Goal: Transaction & Acquisition: Register for event/course

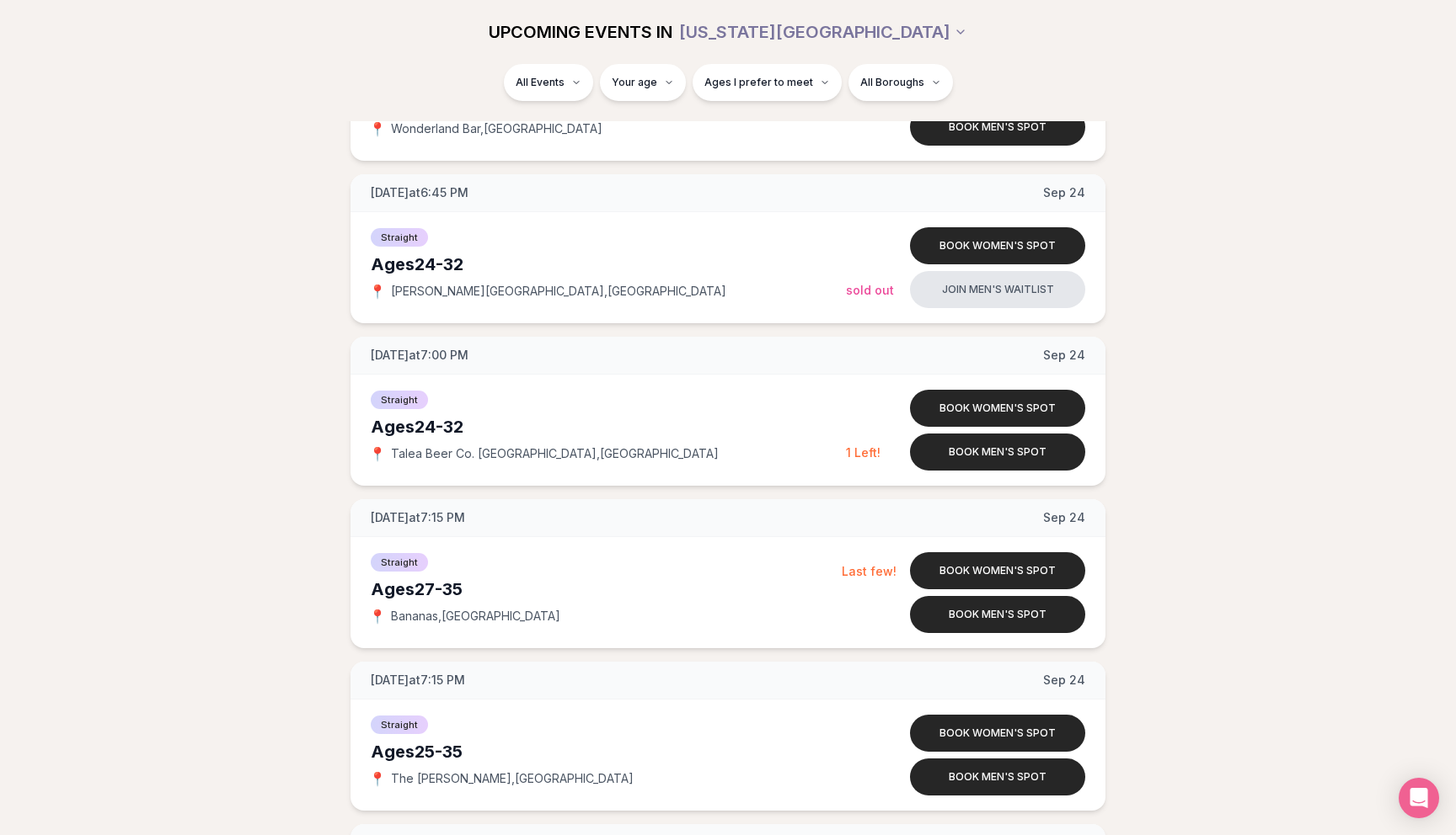
scroll to position [3104, 0]
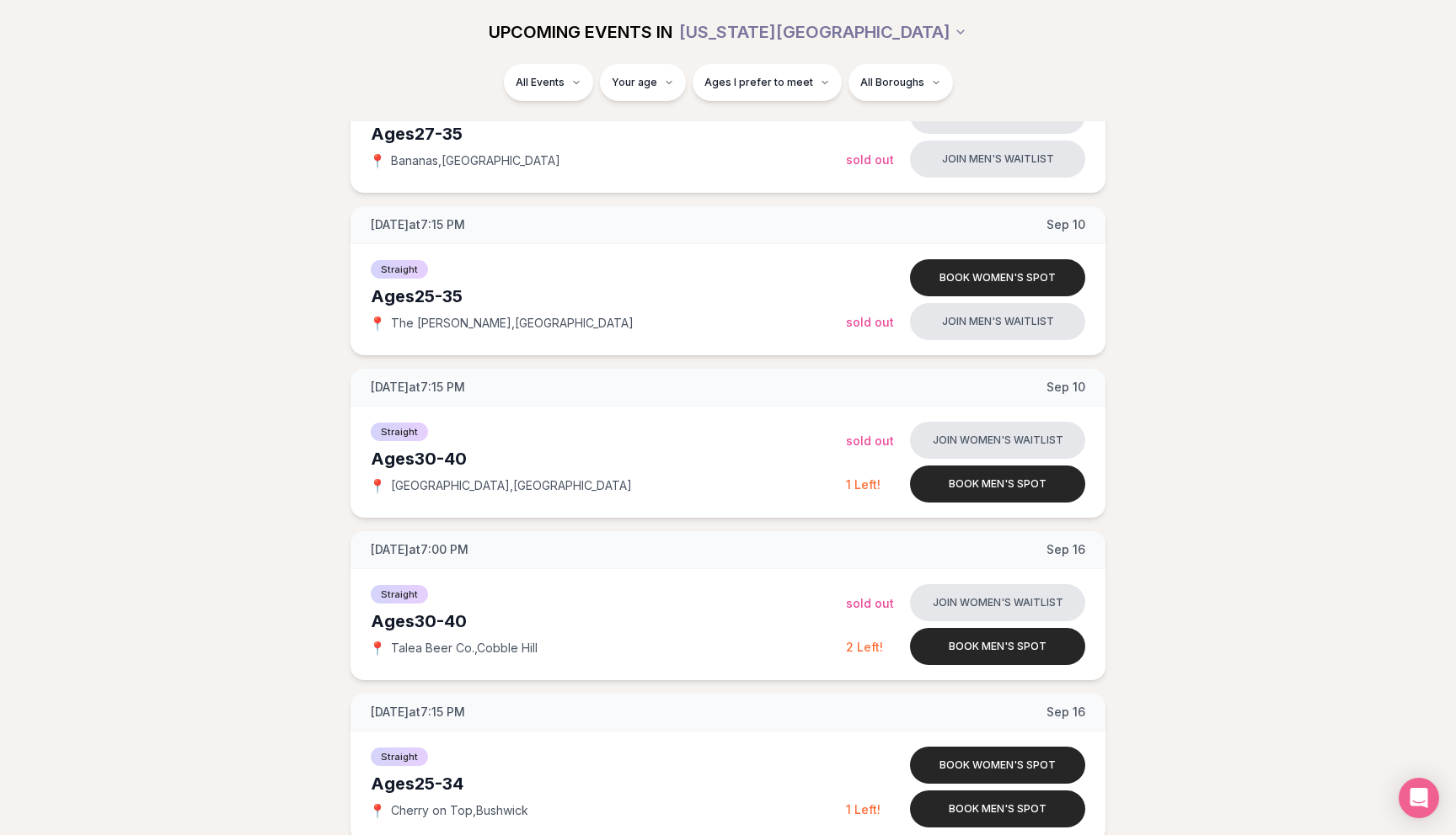
scroll to position [949, 0]
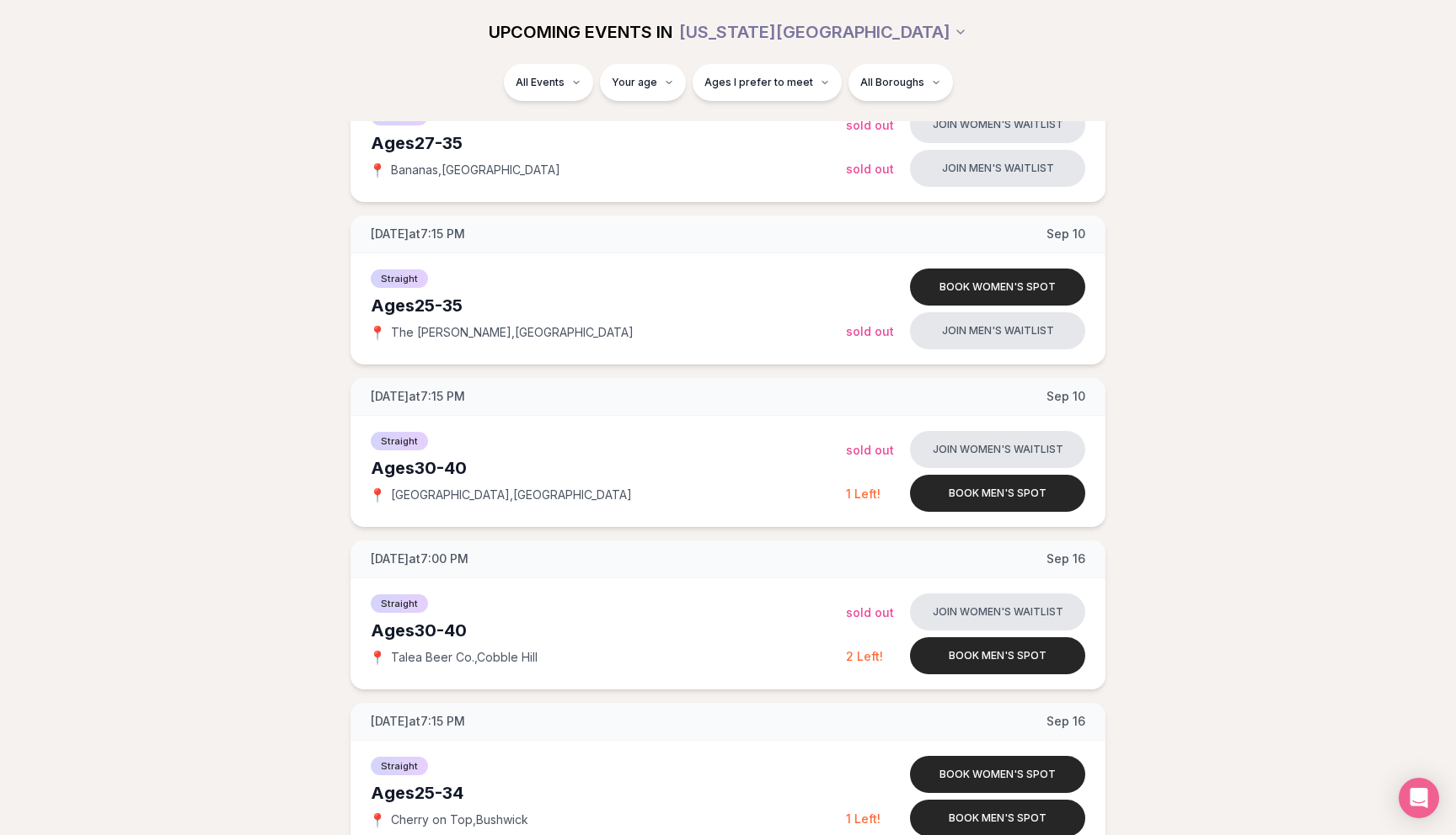
click at [1011, 501] on button "Book men's spot" at bounding box center [997, 493] width 175 height 37
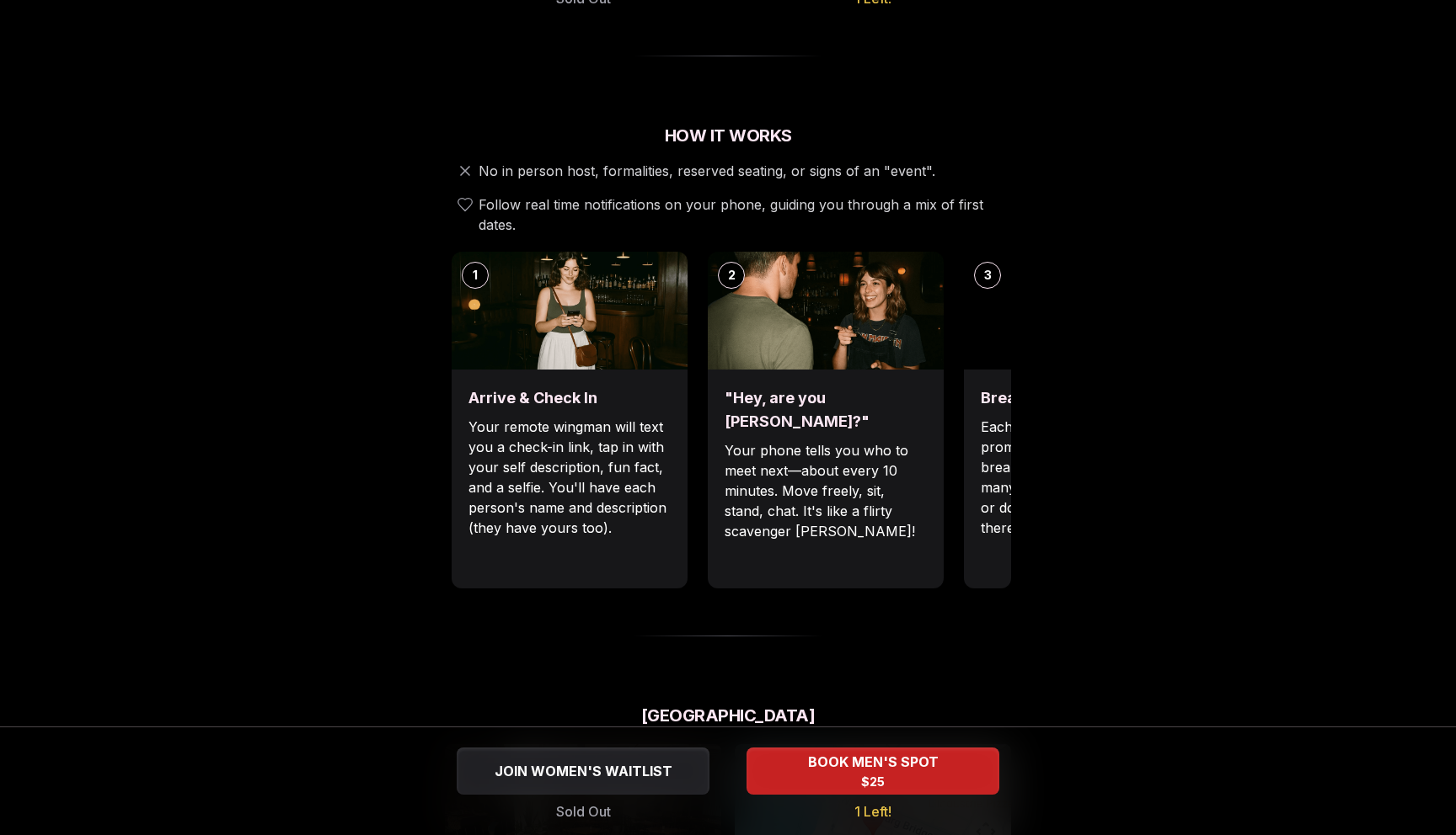
scroll to position [592, 0]
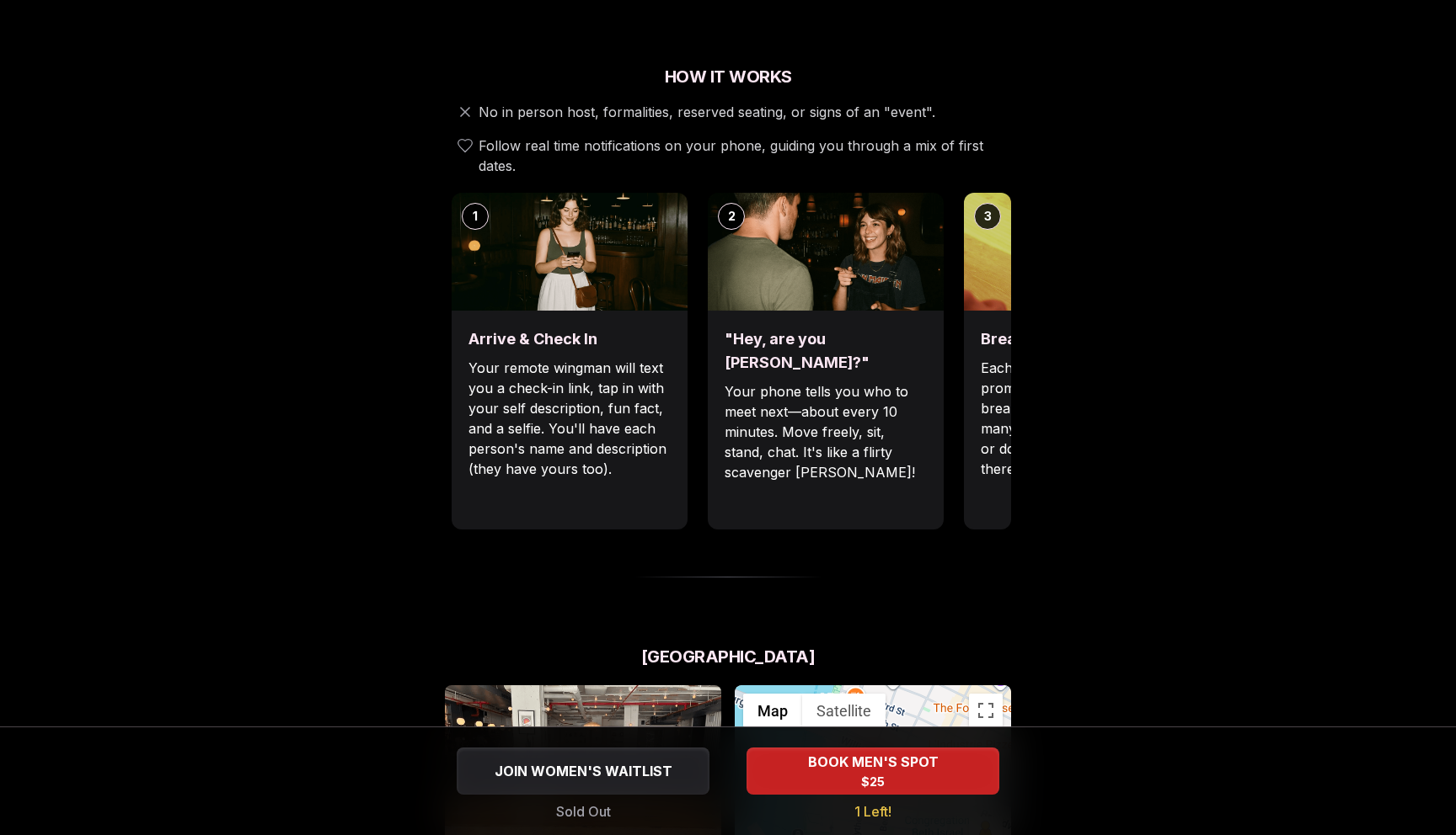
click at [248, 372] on div "Luvvly Speed Dating [DATE] Age Range 30 - 40 Orientation Straight Evening 7:15 …" at bounding box center [728, 552] width 1153 height 2113
click at [985, 234] on img at bounding box center [1081, 251] width 236 height 118
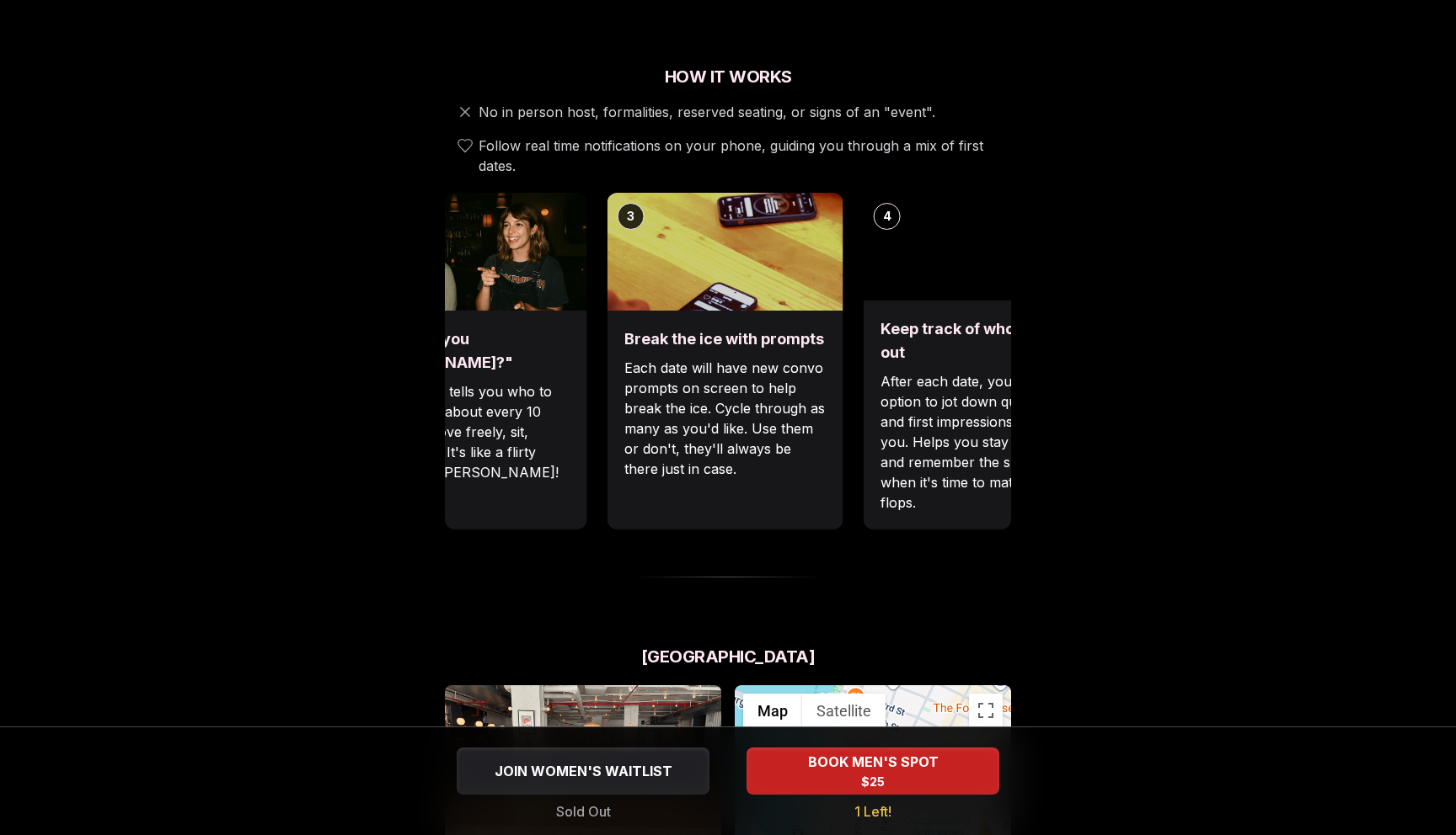
click at [400, 256] on div "Luvvly Speed Dating [DATE] Age Range 30 - 40 Orientation Straight Evening 7:15 …" at bounding box center [728, 552] width 1153 height 2113
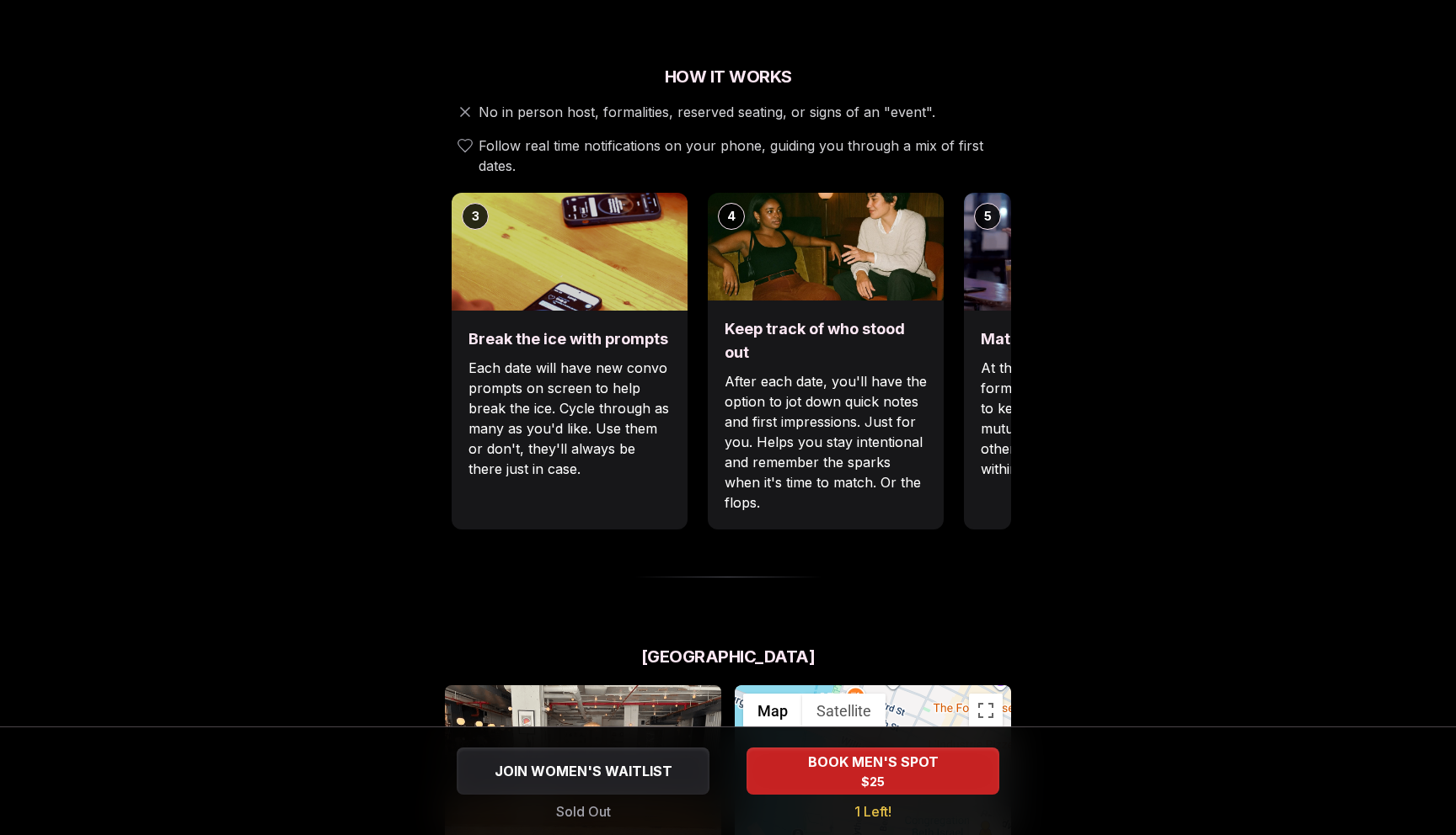
click at [708, 268] on div "4 Keep track of who stood out After each date, you'll have the option to jot do…" at bounding box center [826, 361] width 236 height 337
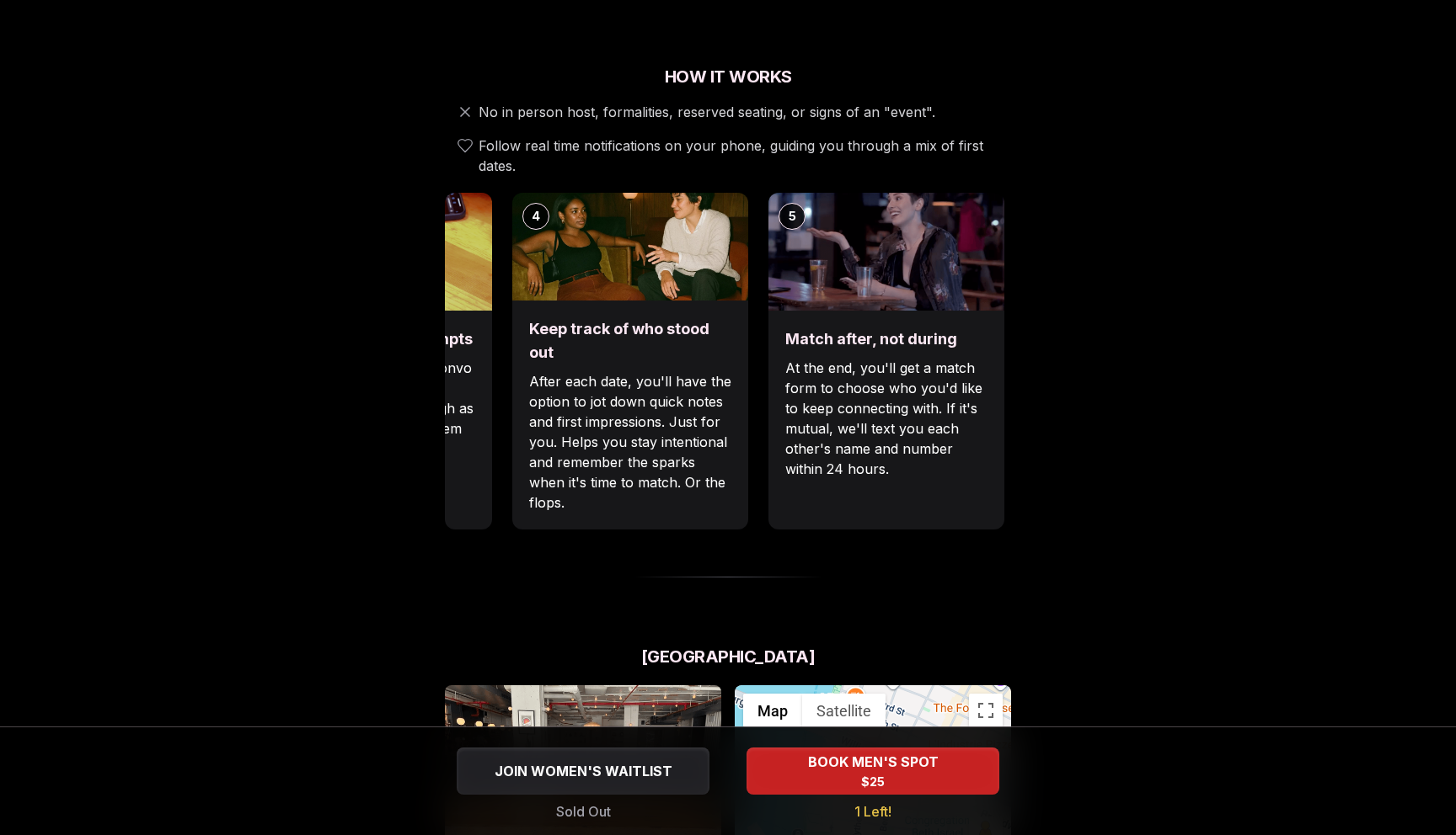
click at [1086, 254] on div "Luvvly Speed Dating [DATE] Age Range 30 - 40 Orientation Straight Evening 7:15 …" at bounding box center [728, 552] width 1153 height 2113
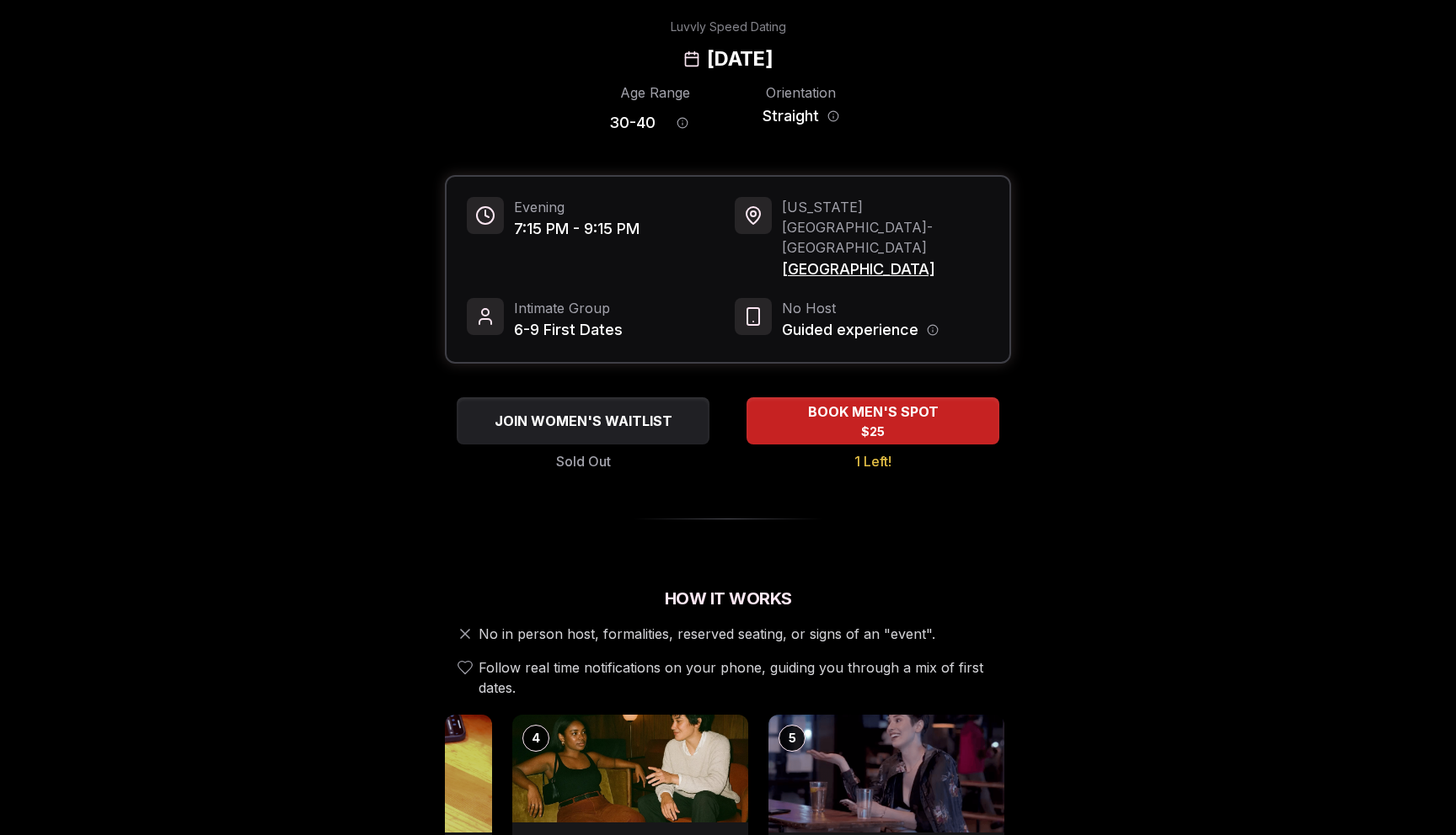
scroll to position [0, 0]
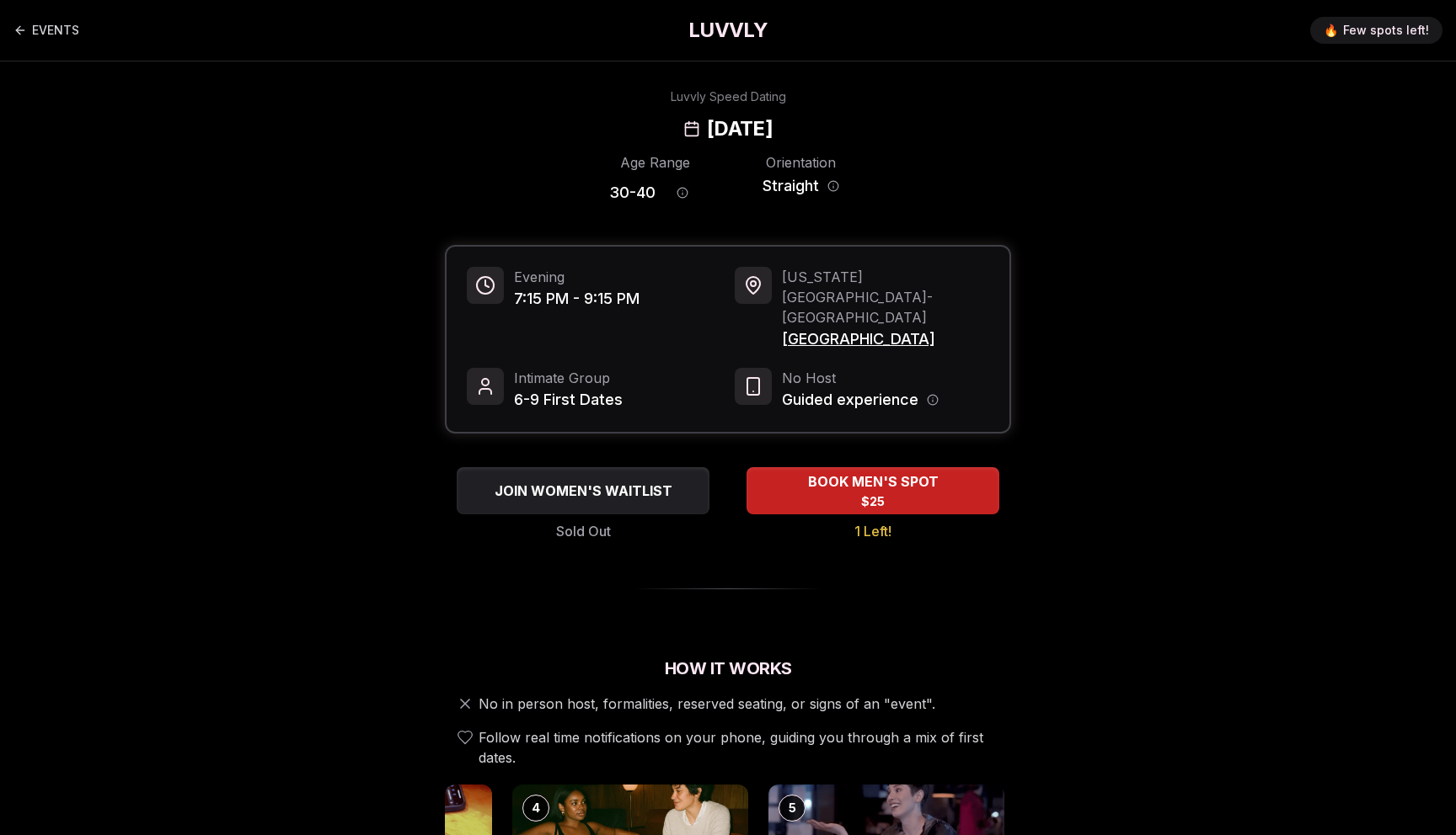
click at [883, 472] on span "BOOK MEN'S SPOT" at bounding box center [873, 482] width 140 height 20
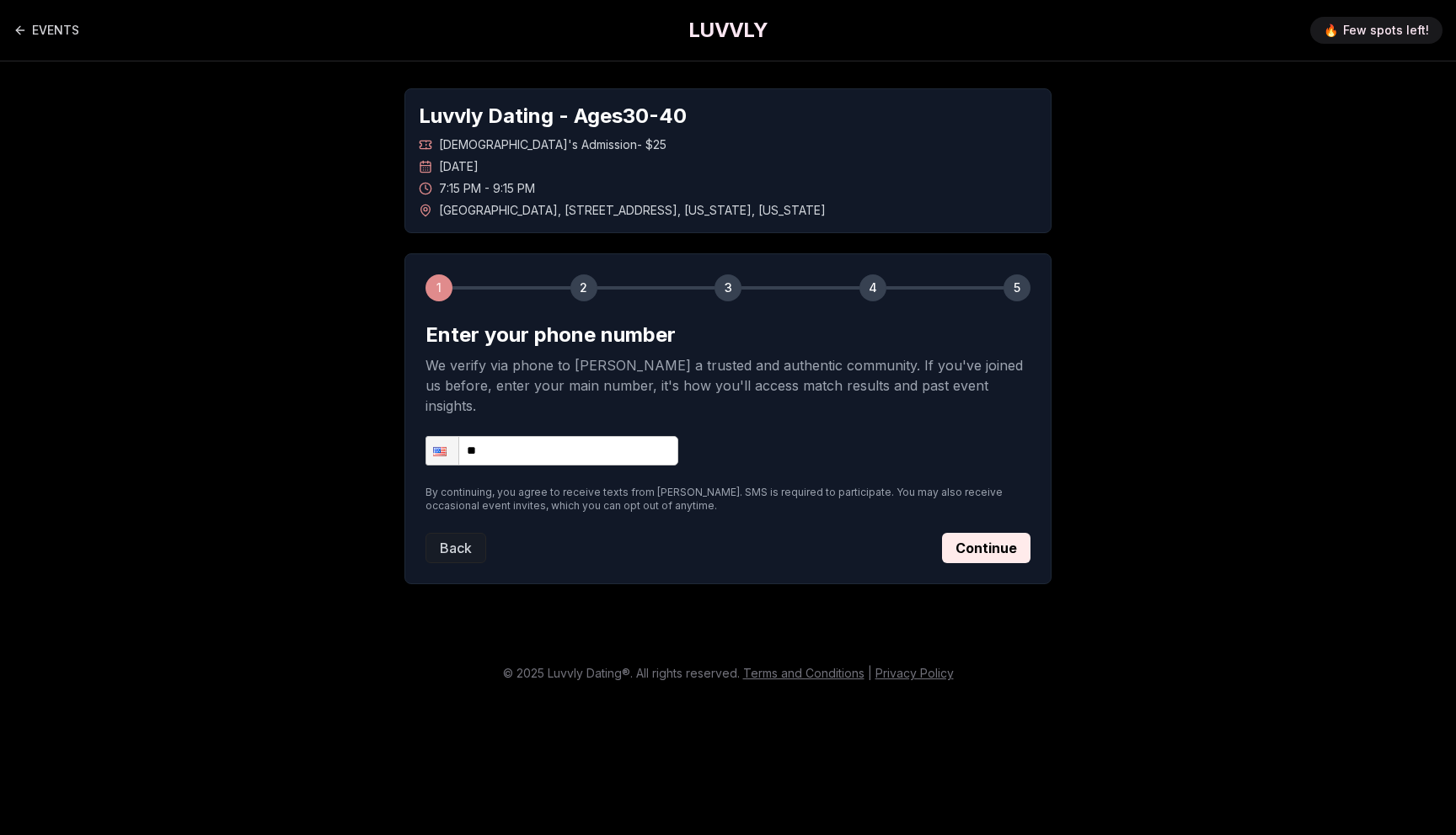
click at [583, 436] on input "**" at bounding box center [552, 451] width 253 height 29
type input "**********"
click at [1001, 533] on button "Continue" at bounding box center [986, 548] width 88 height 30
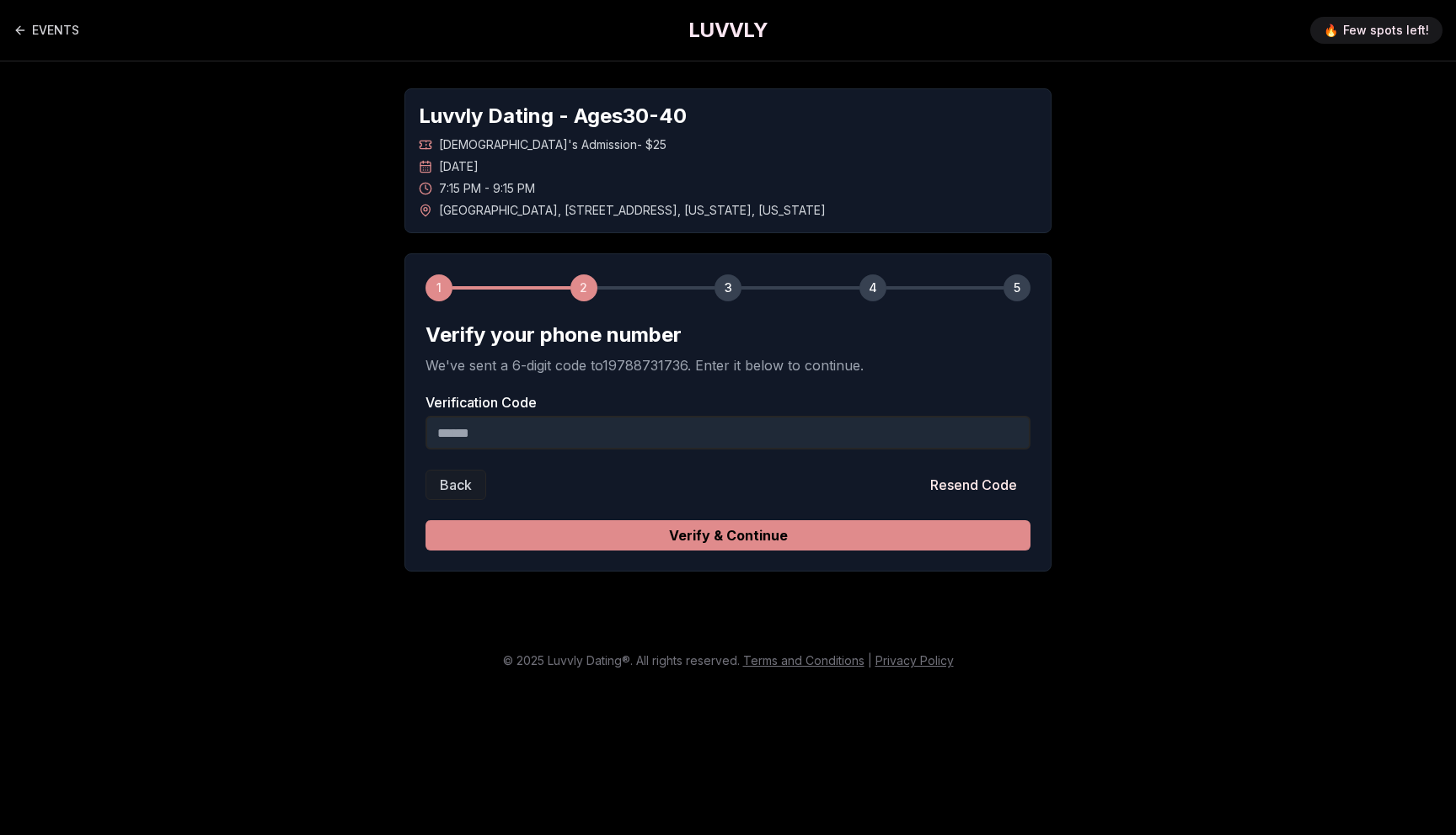
click at [720, 535] on button "Verify & Continue" at bounding box center [728, 535] width 605 height 30
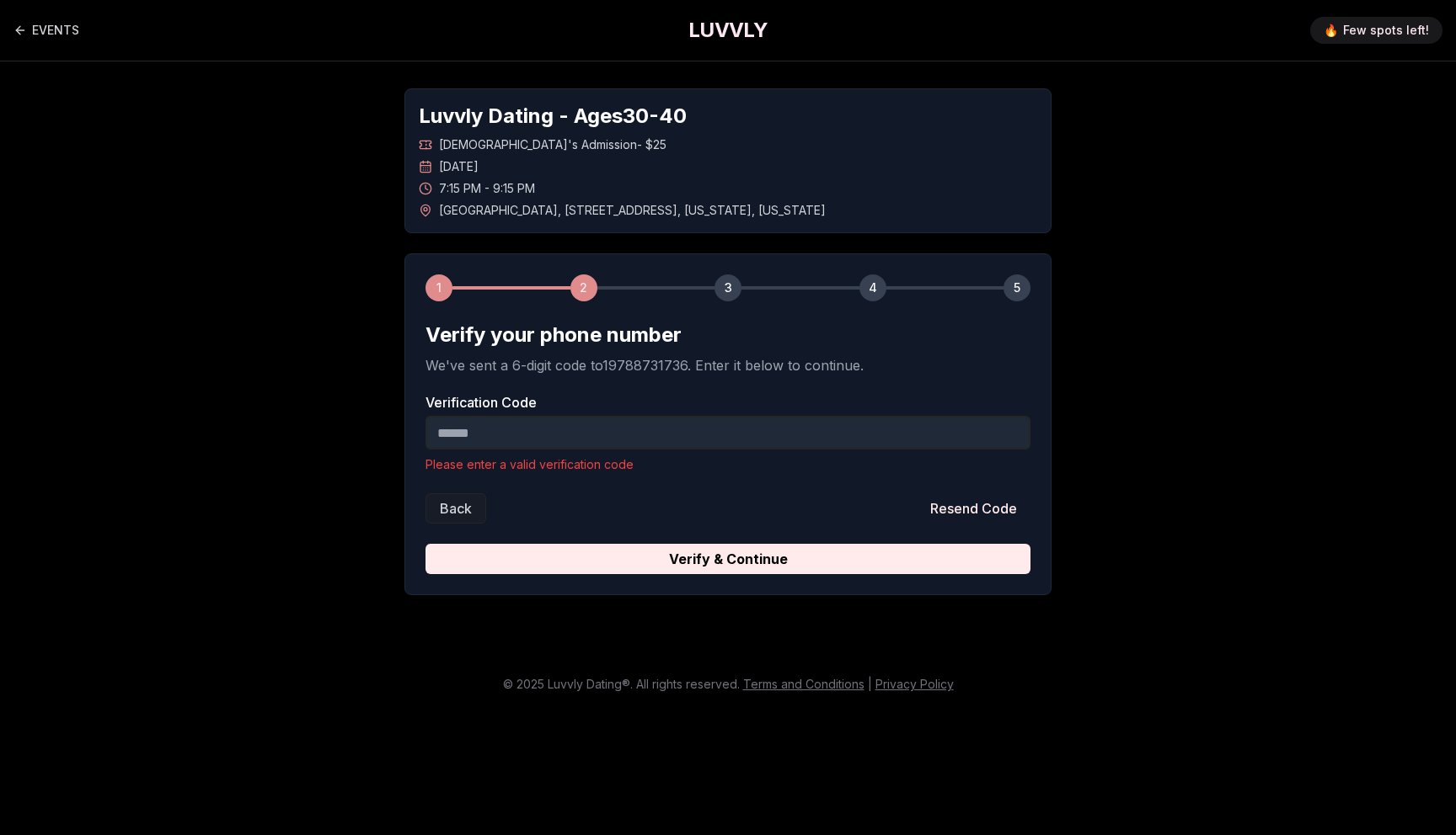
click at [680, 432] on input "Verification Code" at bounding box center [728, 433] width 605 height 34
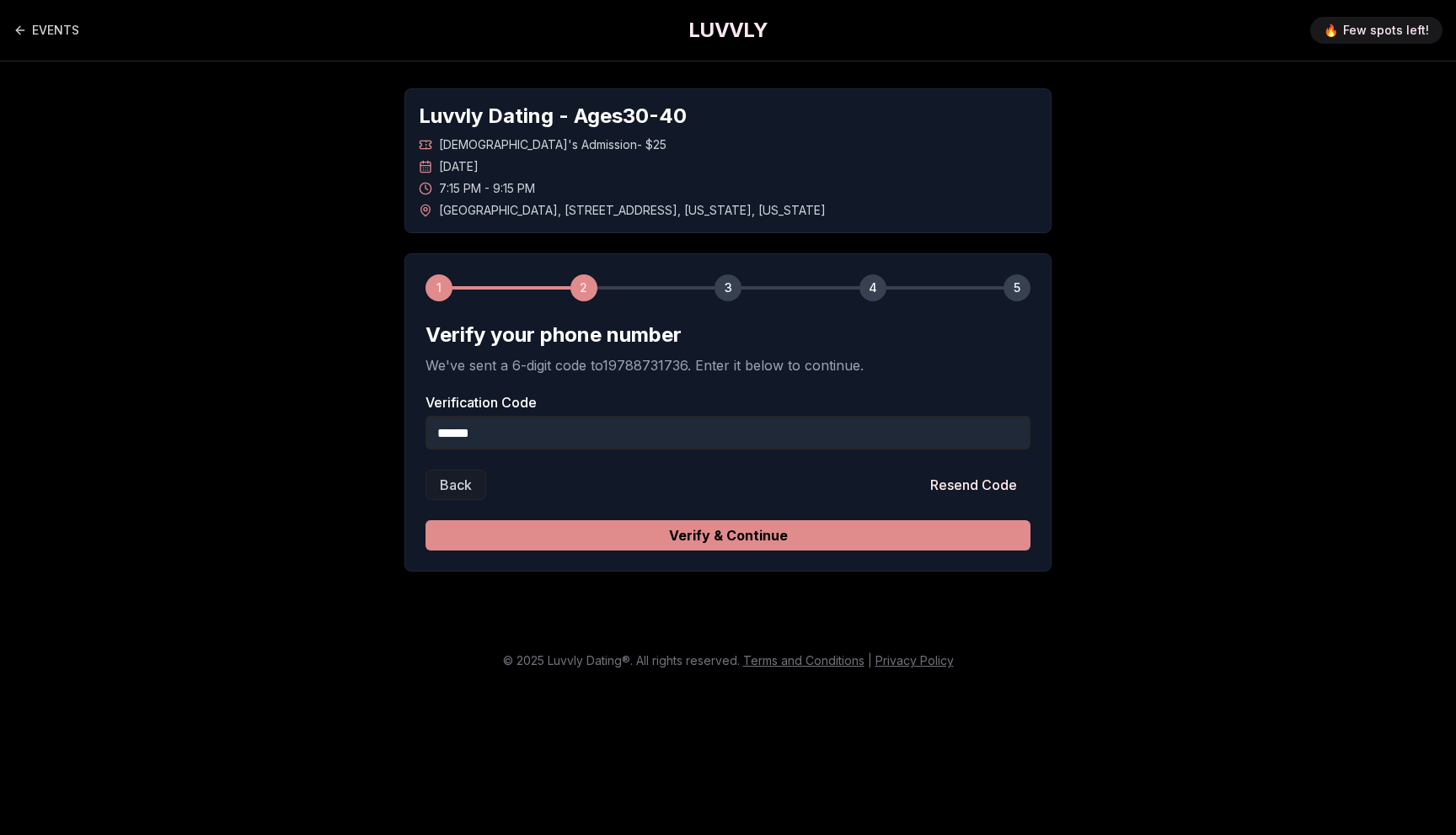
type input "******"
click at [714, 541] on button "Verify & Continue" at bounding box center [728, 535] width 605 height 30
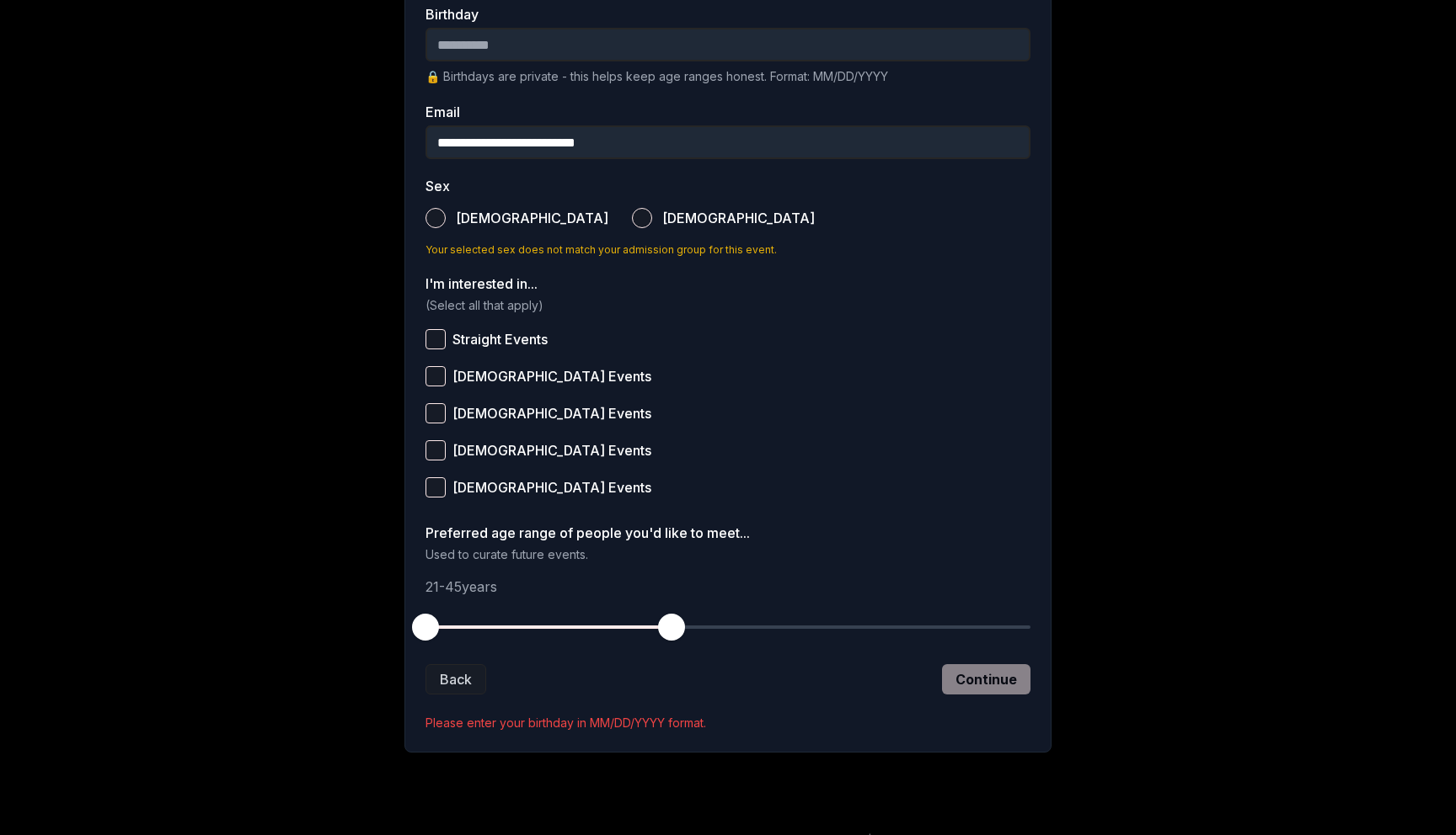
scroll to position [491, 0]
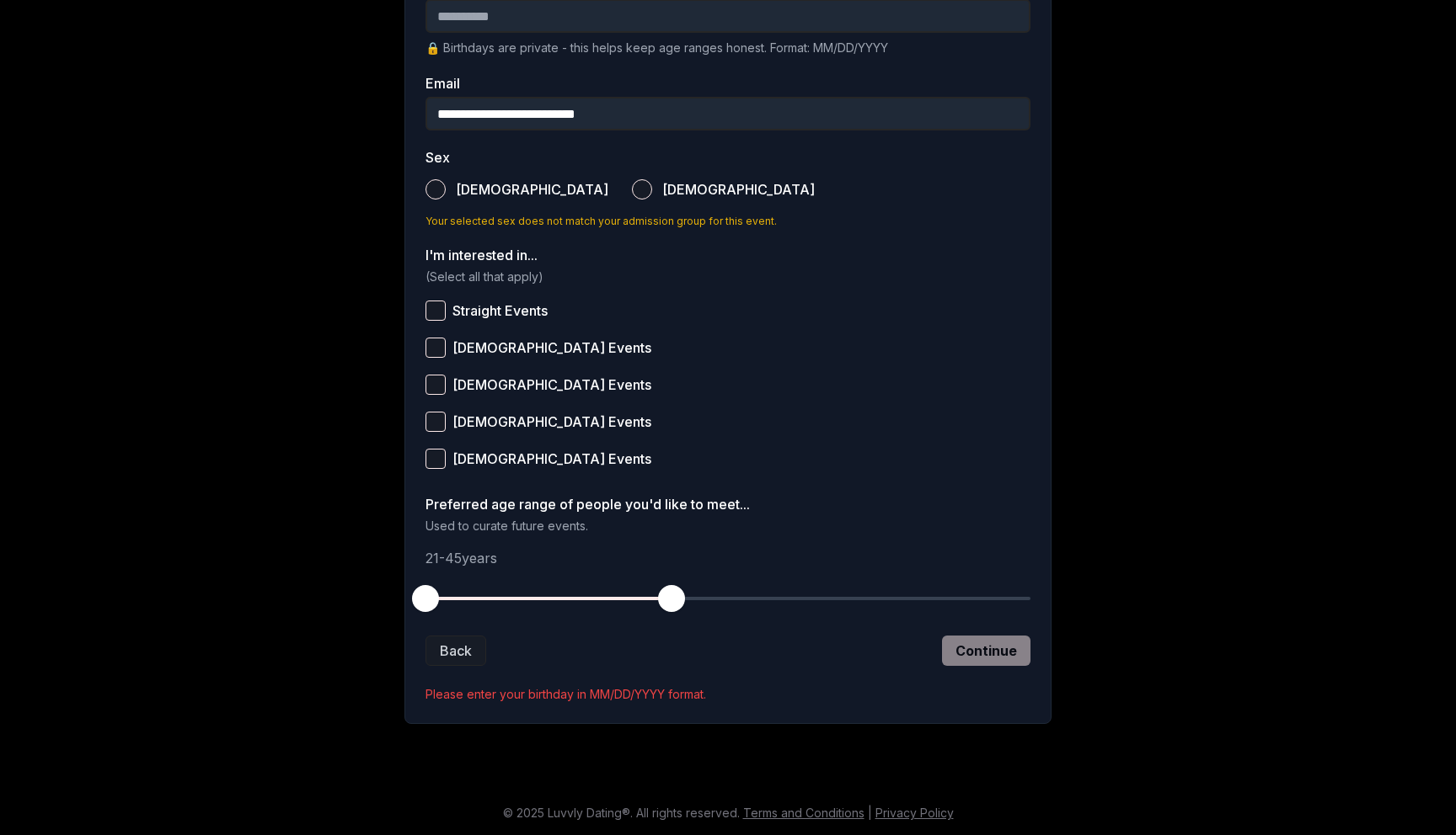
click at [444, 180] on label "[DEMOGRAPHIC_DATA]" at bounding box center [516, 189] width 183 height 37
click at [444, 180] on button "[DEMOGRAPHIC_DATA]" at bounding box center [435, 189] width 20 height 20
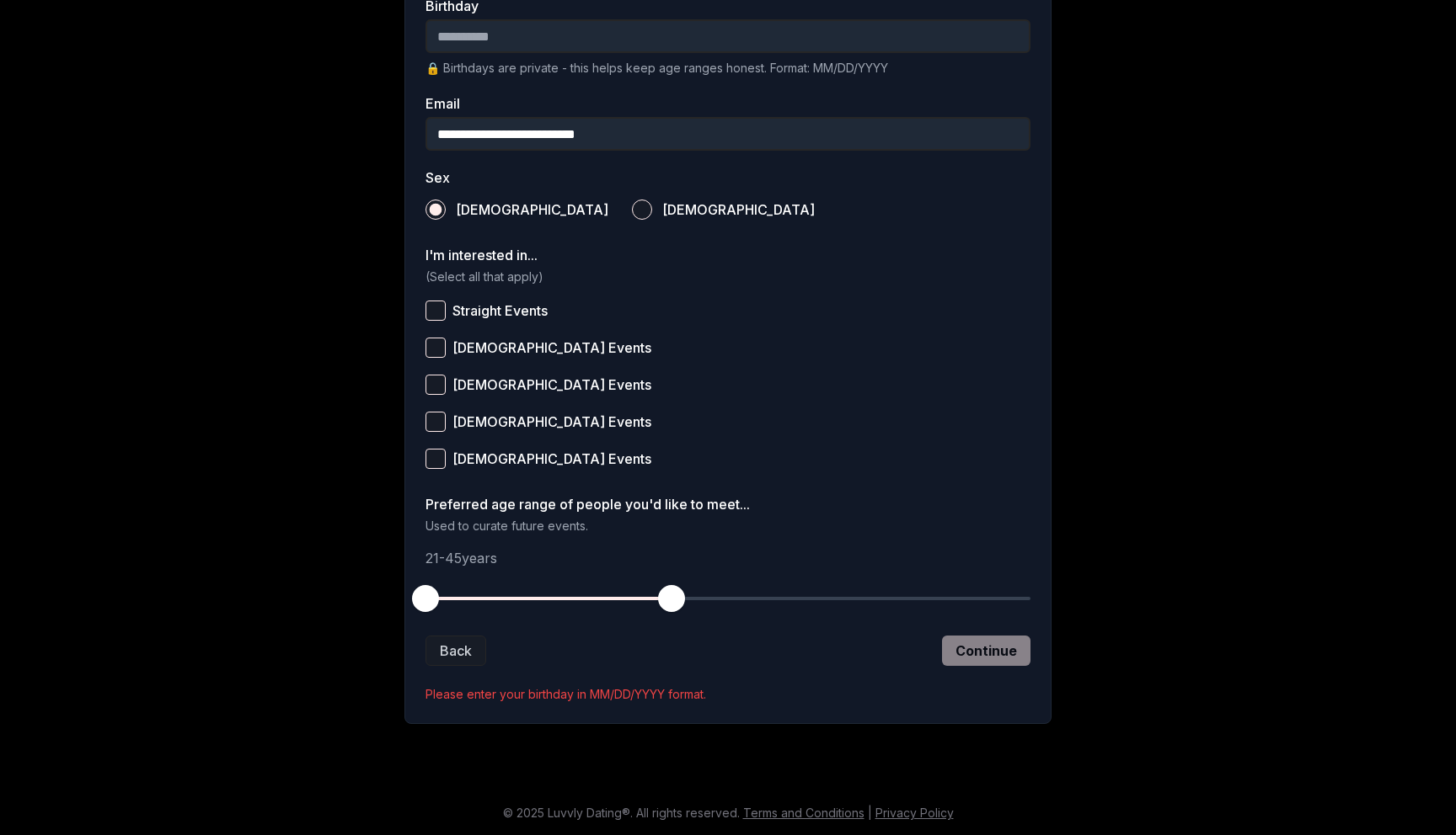
click at [434, 303] on button "Straight Events" at bounding box center [435, 310] width 20 height 20
click at [431, 380] on button "[DEMOGRAPHIC_DATA] Events" at bounding box center [435, 384] width 20 height 20
click at [438, 421] on button "[DEMOGRAPHIC_DATA] Events" at bounding box center [435, 421] width 20 height 20
drag, startPoint x: 430, startPoint y: 596, endPoint x: 515, endPoint y: 592, distance: 85.1
click at [515, 592] on span "button" at bounding box center [518, 598] width 27 height 27
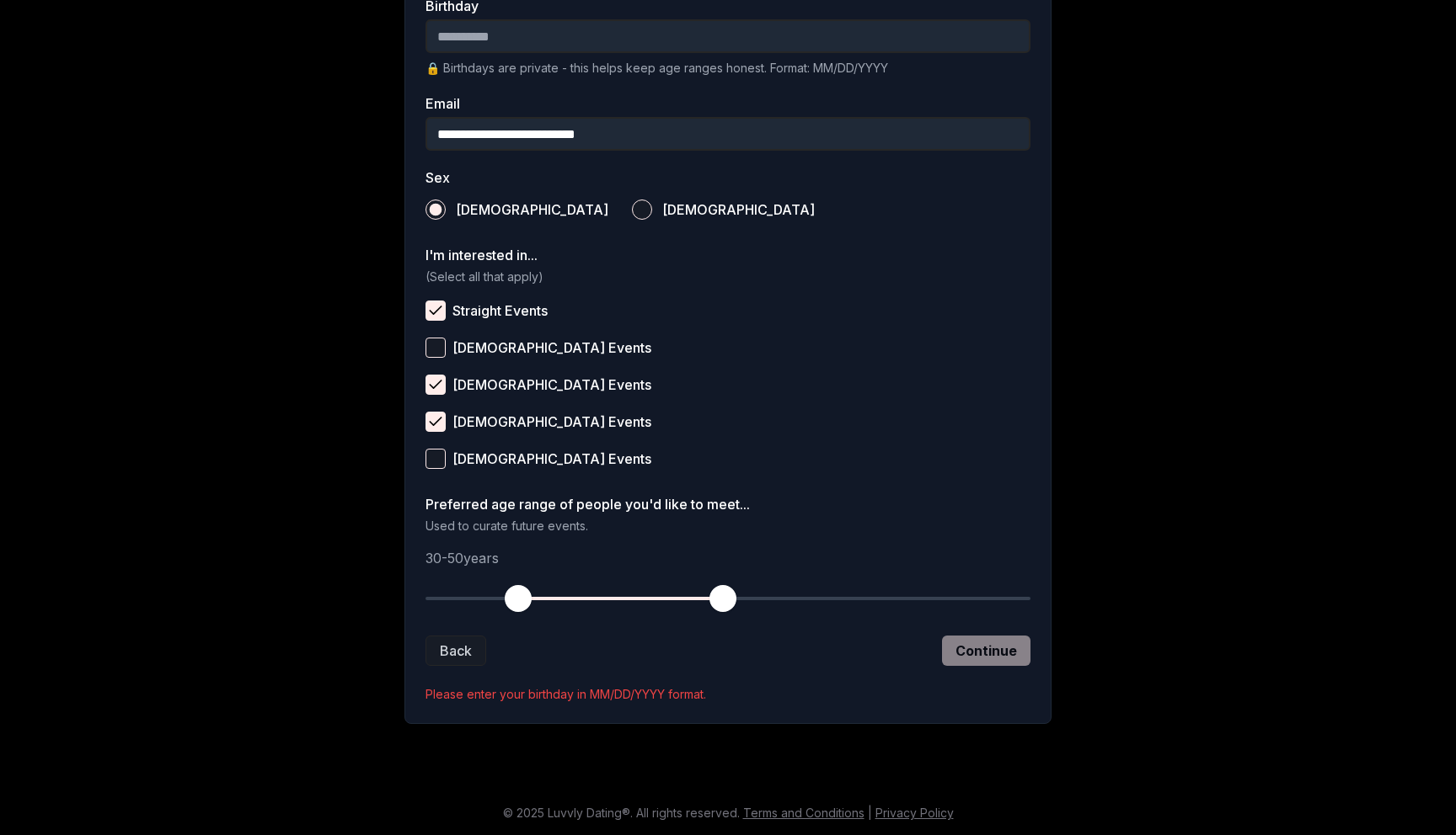
drag, startPoint x: 665, startPoint y: 592, endPoint x: 726, endPoint y: 590, distance: 61.0
click at [726, 590] on span "button" at bounding box center [722, 598] width 27 height 27
click at [764, 667] on form "**********" at bounding box center [728, 277] width 605 height 852
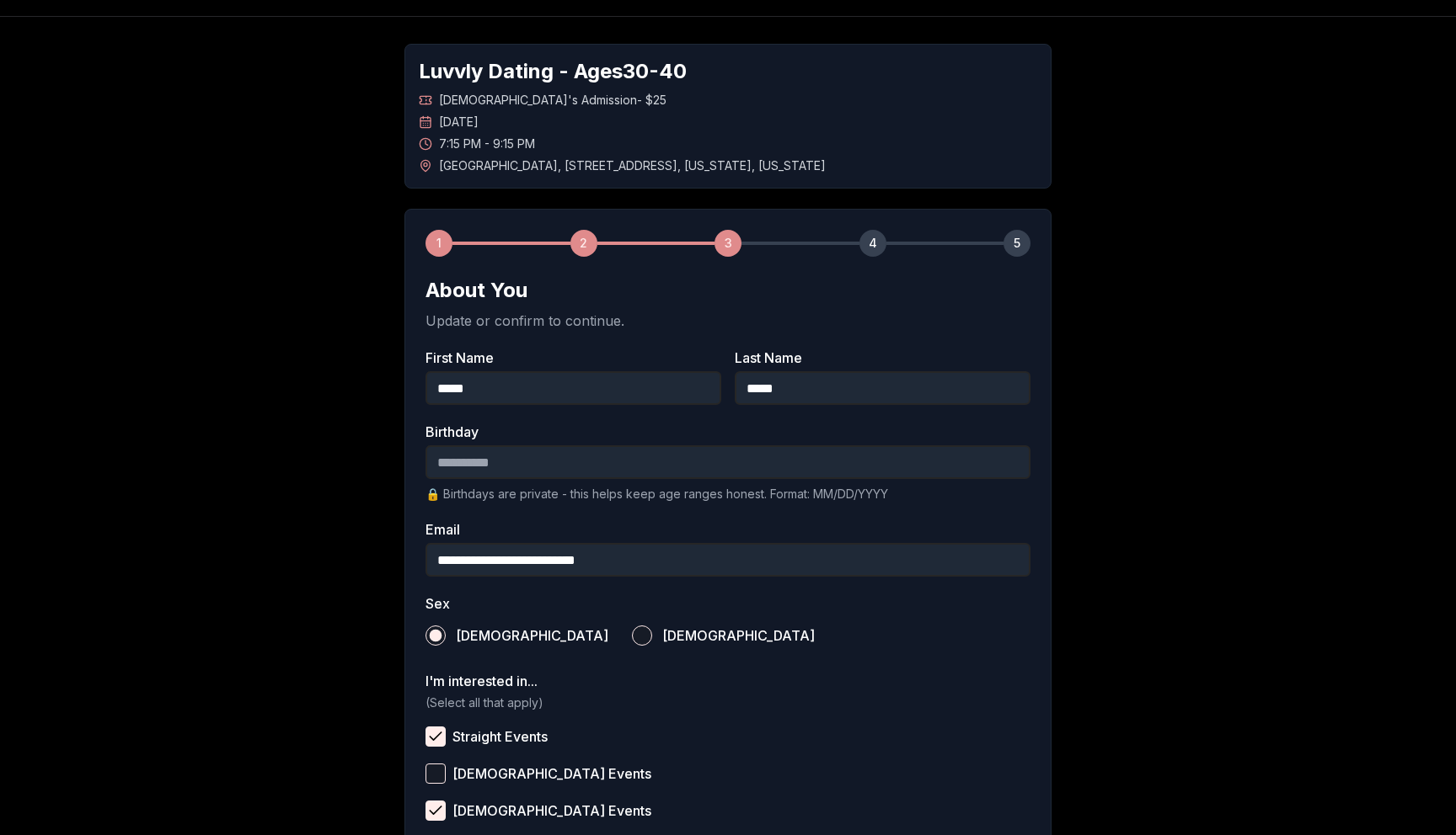
scroll to position [44, 0]
click at [583, 455] on input "Birthday" at bounding box center [728, 463] width 605 height 34
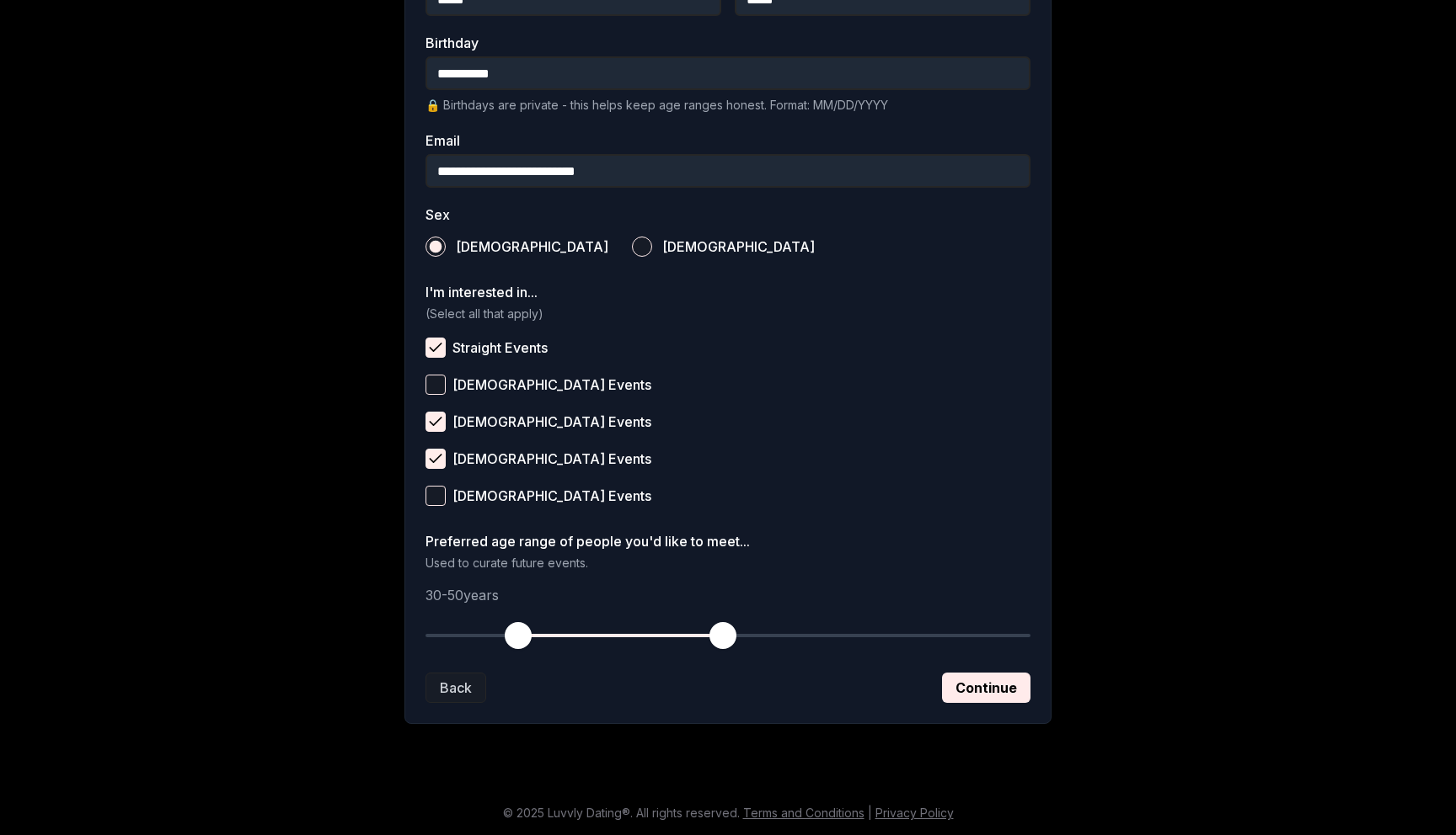
type input "**********"
click at [1114, 421] on div "**********" at bounding box center [728, 189] width 1179 height 1123
click at [994, 688] on button "Continue" at bounding box center [986, 687] width 88 height 30
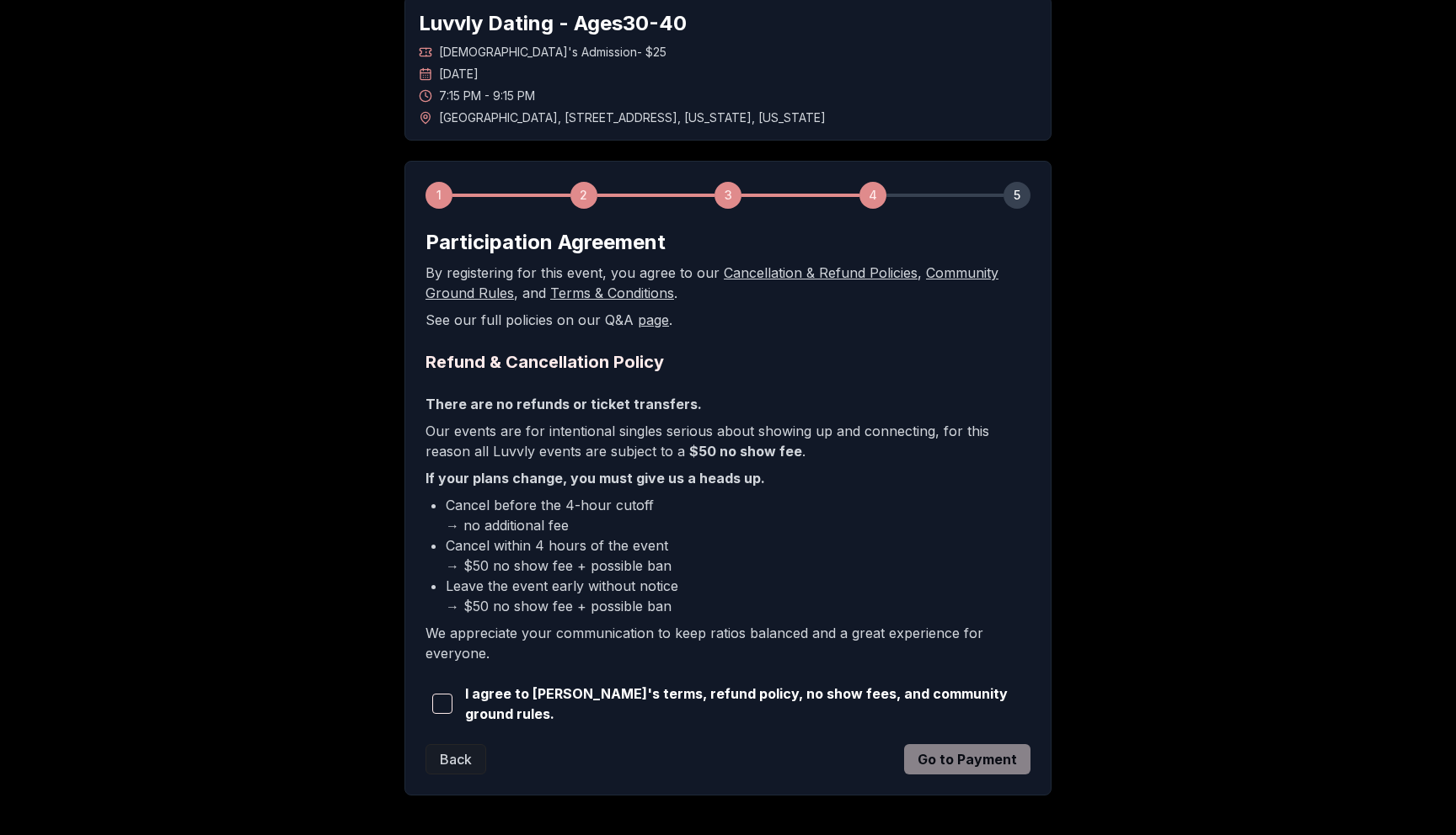
scroll to position [142, 0]
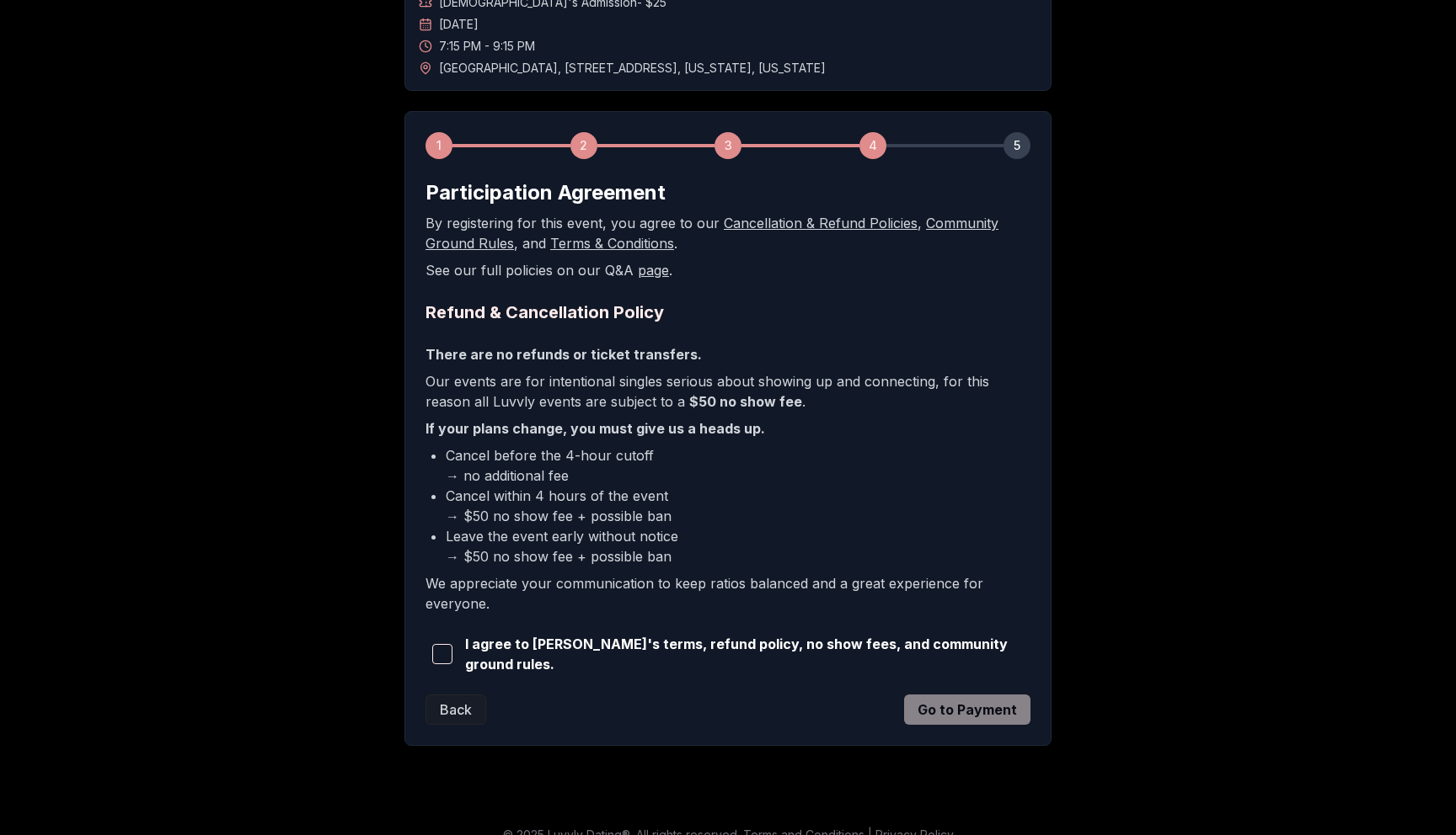
click at [439, 655] on span "button" at bounding box center [442, 654] width 20 height 20
click at [964, 706] on button "Go to Payment" at bounding box center [967, 710] width 126 height 30
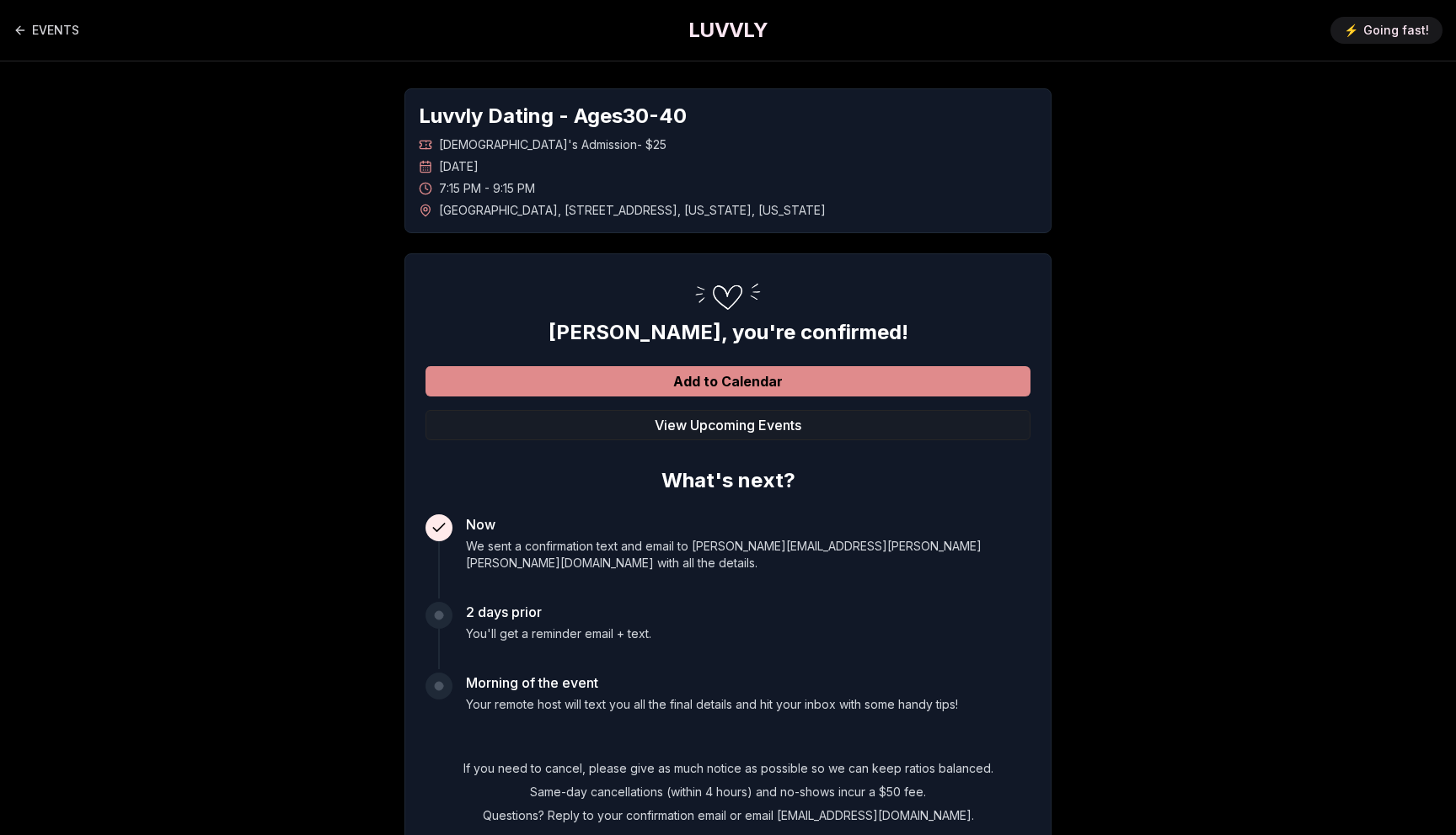
click at [728, 384] on button "Add to Calendar" at bounding box center [728, 382] width 605 height 30
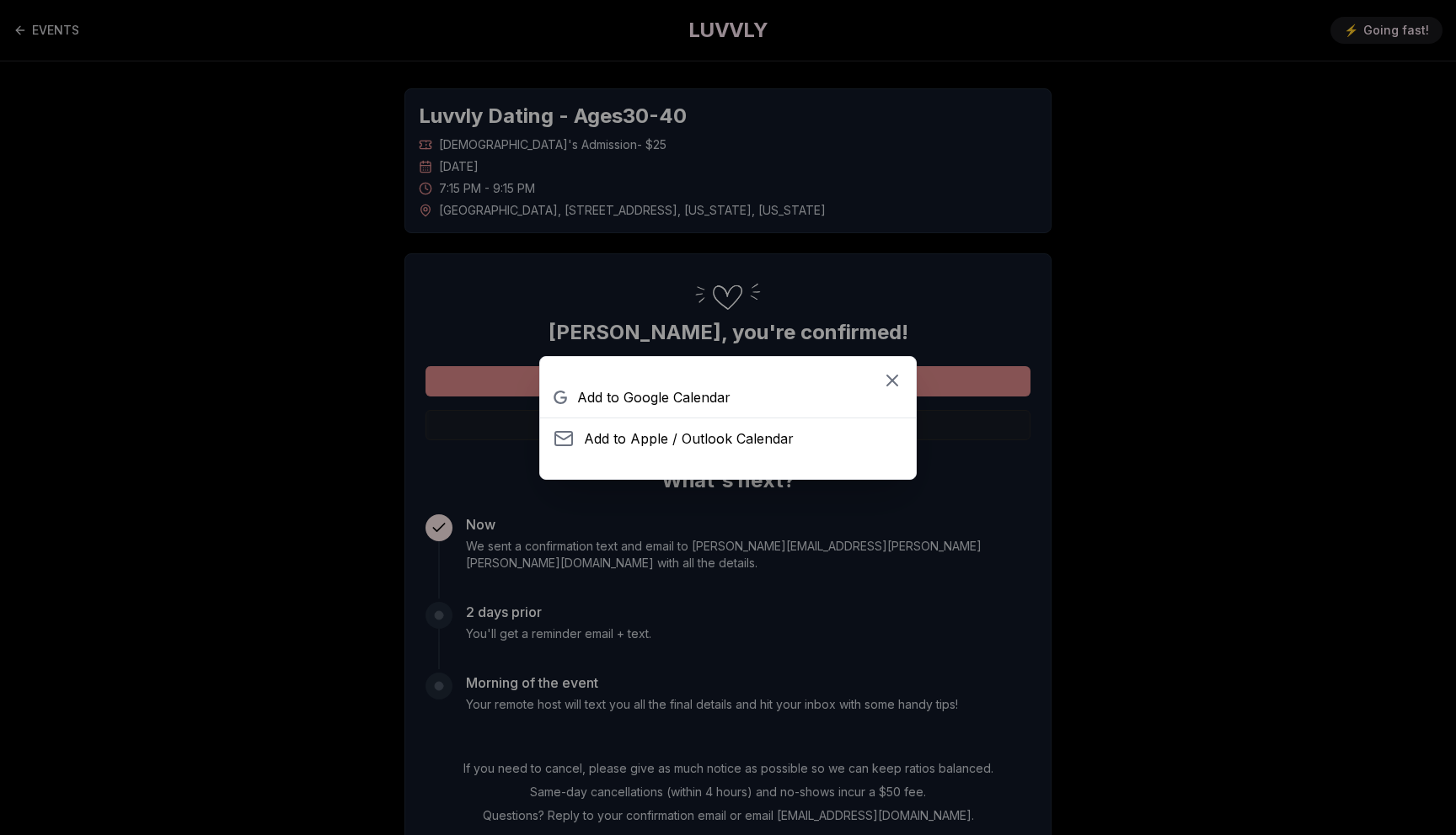
click at [728, 384] on link "Add to Google Calendar" at bounding box center [728, 398] width 376 height 41
